Goal: Go to known website: Access a specific website the user already knows

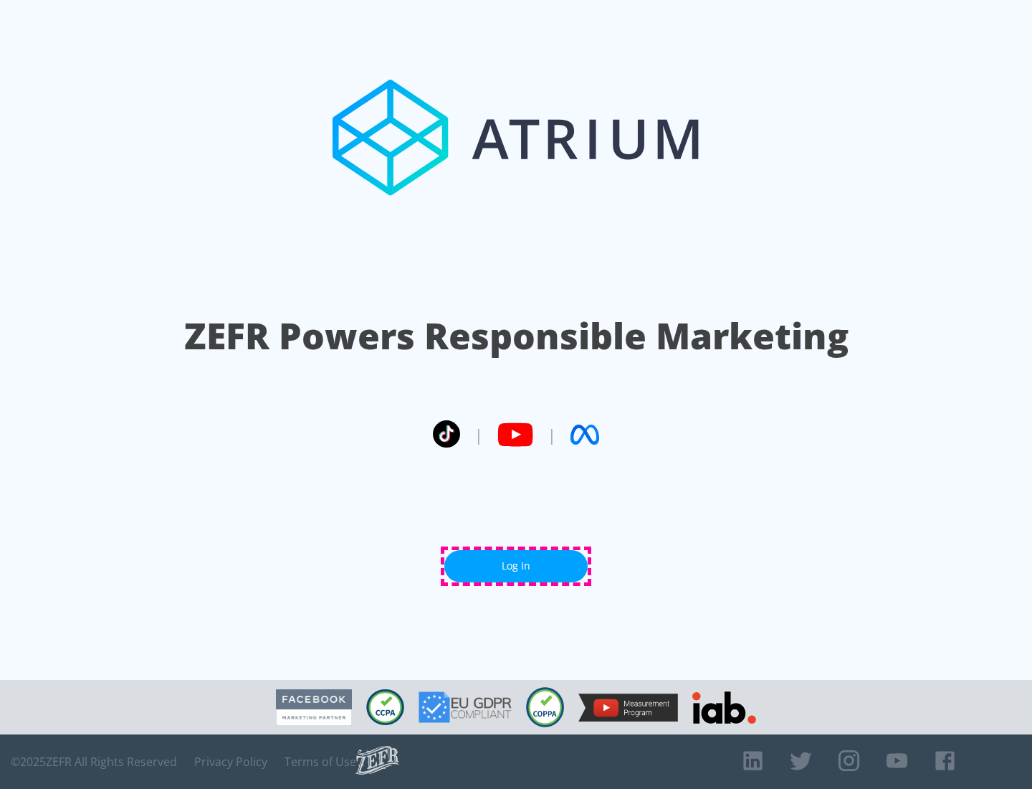
click at [516, 566] on link "Log In" at bounding box center [516, 566] width 143 height 32
